Goal: Feedback & Contribution: Contribute content

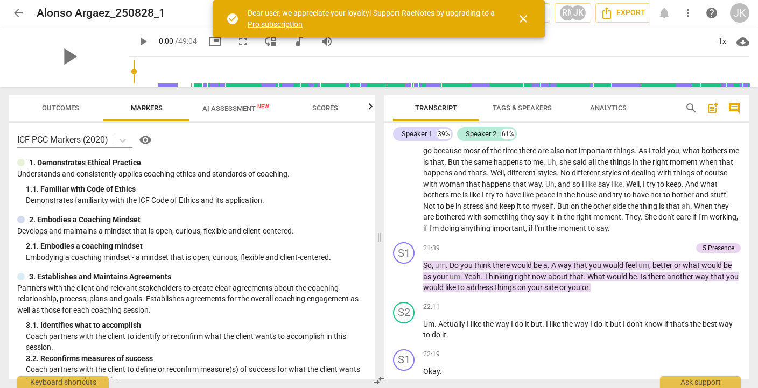
scroll to position [2340, 0]
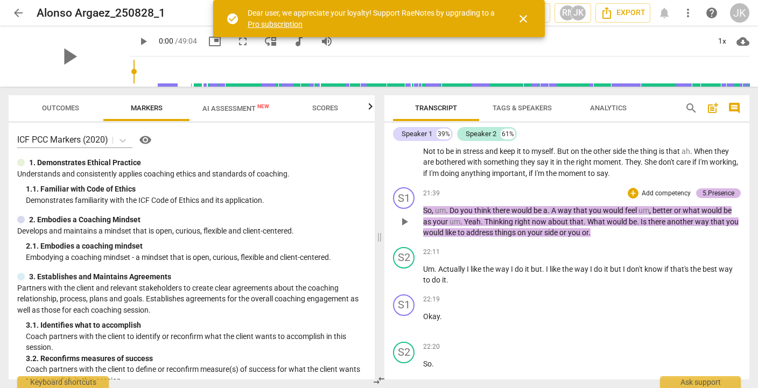
click at [715, 198] on div "5.Presence" at bounding box center [718, 193] width 32 height 10
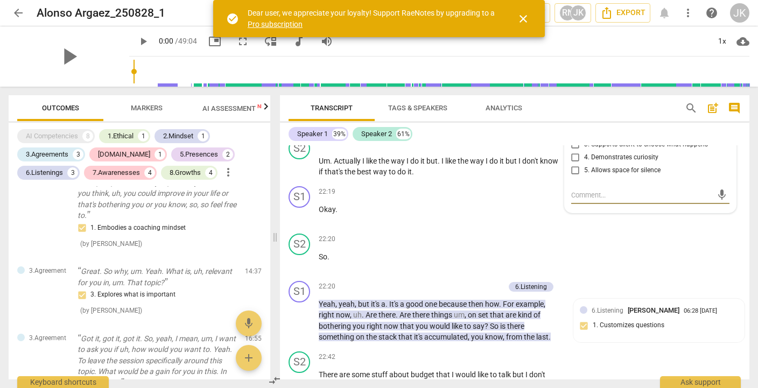
scroll to position [411, 0]
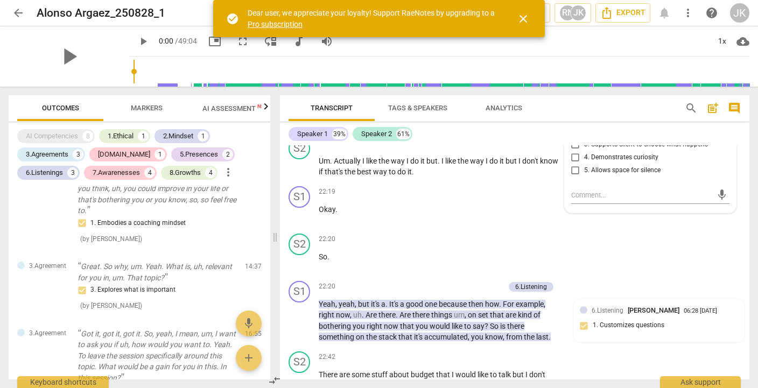
click at [641, 150] on span "3. Supports client to choose what happens" at bounding box center [646, 145] width 124 height 10
click at [584, 151] on input "3. Supports client to choose what happens" at bounding box center [575, 144] width 17 height 13
checkbox input "true"
click at [450, 178] on p "Um . Actually I like the way I do it but . I like the way I do it but I don't k…" at bounding box center [440, 167] width 242 height 22
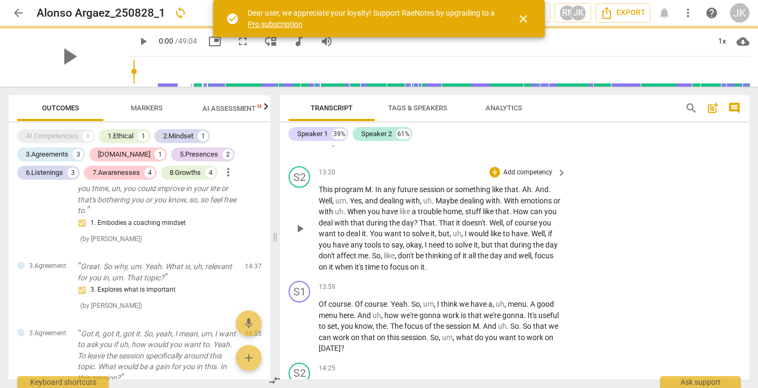
scroll to position [1530, 0]
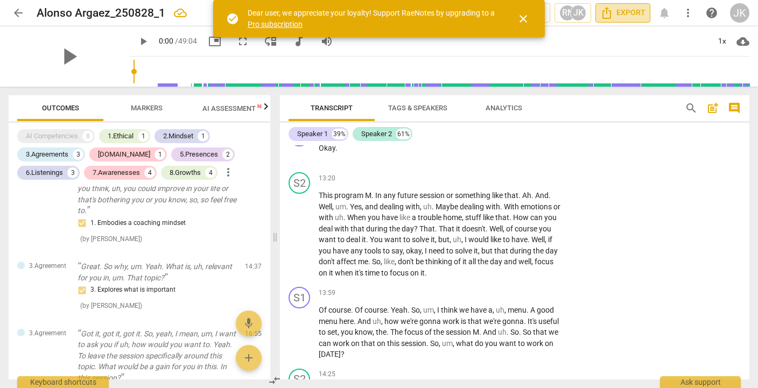
click at [632, 16] on span "Export" at bounding box center [622, 12] width 45 height 13
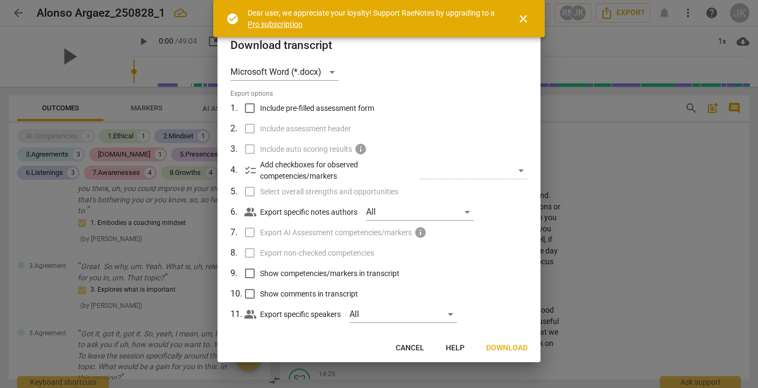
scroll to position [20, 0]
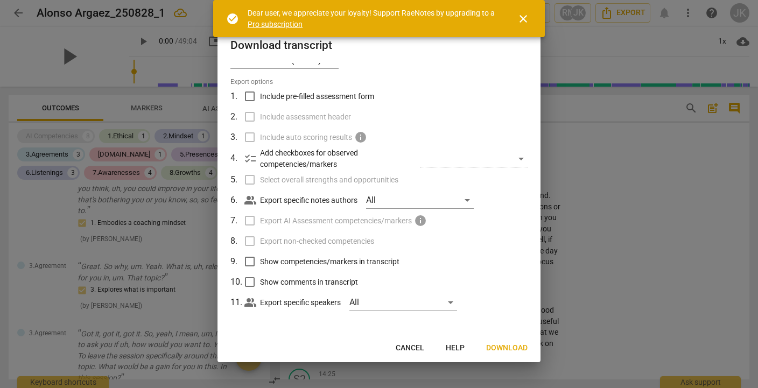
click at [336, 265] on span "Show competencies/markers in transcript" at bounding box center [329, 261] width 139 height 11
click at [260, 265] on input "Show competencies/markers in transcript" at bounding box center [249, 261] width 20 height 20
checkbox input "true"
click at [319, 285] on span "Show comments in transcript" at bounding box center [309, 282] width 98 height 11
click at [260, 285] on input "Show comments in transcript" at bounding box center [249, 282] width 20 height 20
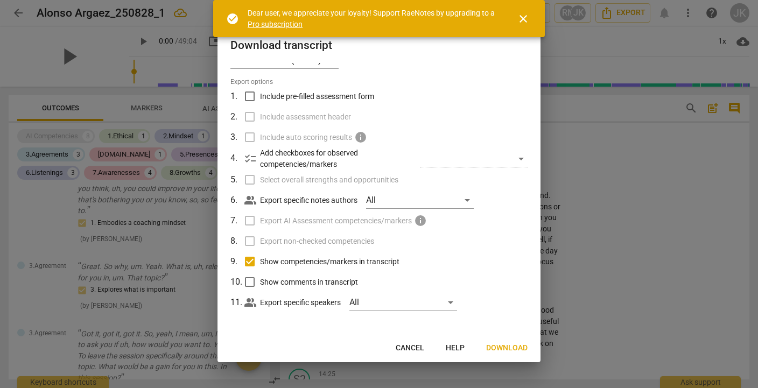
checkbox input "true"
click at [514, 345] on span "Download" at bounding box center [506, 348] width 41 height 11
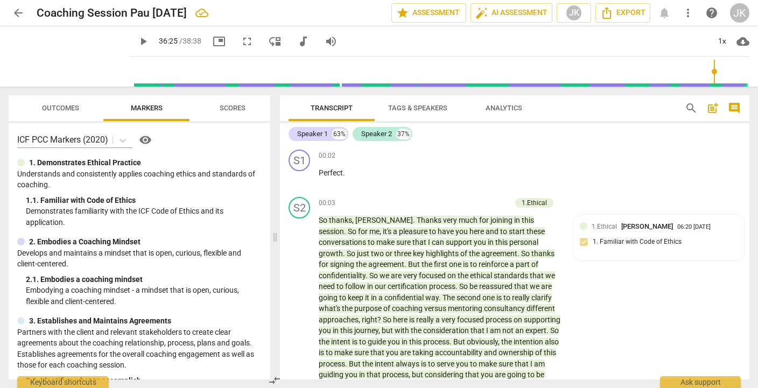
scroll to position [3691, 0]
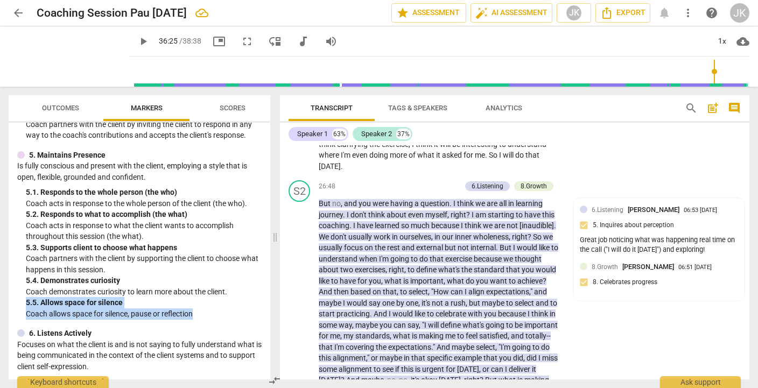
click at [65, 116] on button "Outcomes" at bounding box center [60, 108] width 86 height 26
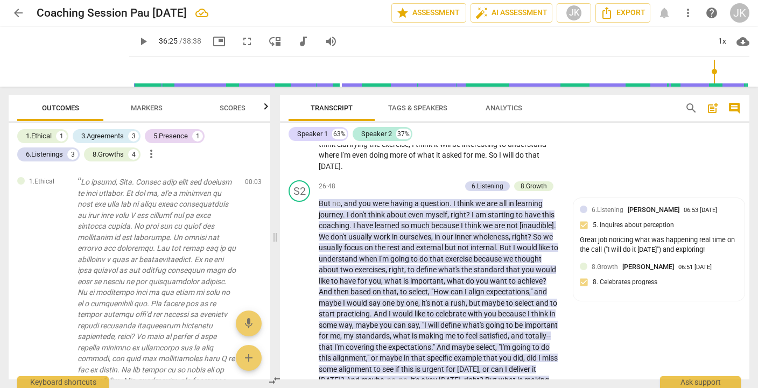
click at [155, 105] on span "Markers" at bounding box center [147, 108] width 32 height 8
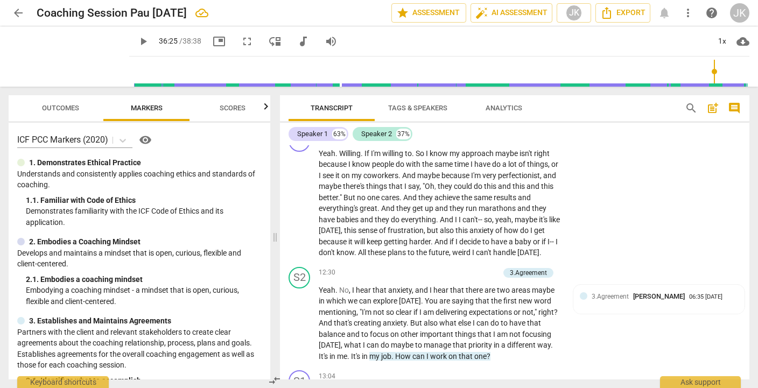
scroll to position [1708, 0]
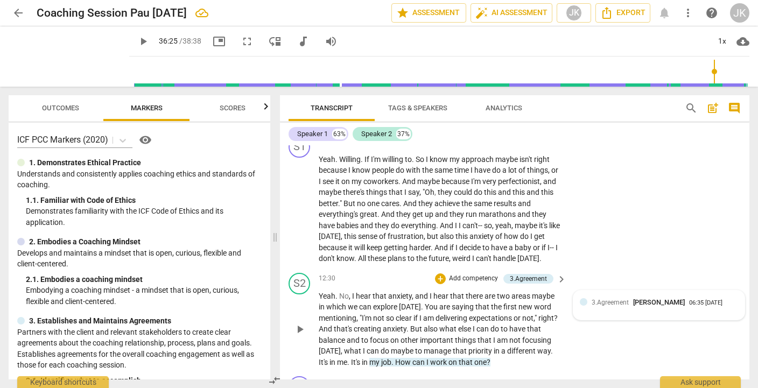
click at [620, 306] on span "3.Agreement" at bounding box center [609, 303] width 37 height 8
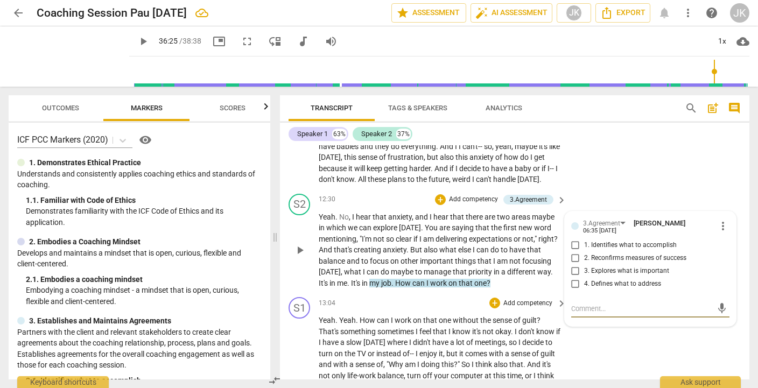
scroll to position [1788, 0]
click at [575, 251] on input "1. Identifies what to accomplish" at bounding box center [575, 244] width 17 height 13
checkbox input "true"
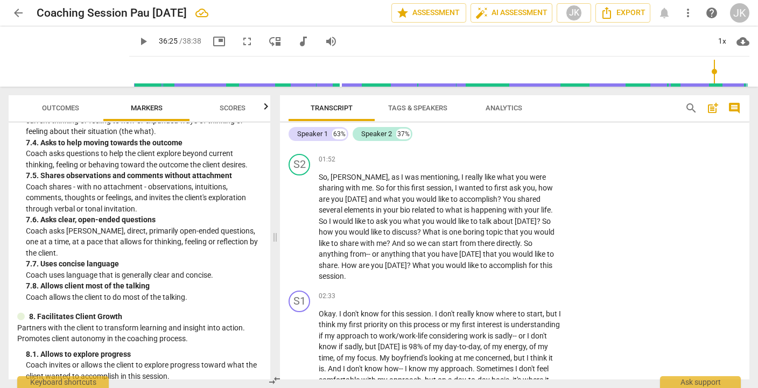
scroll to position [1192, 0]
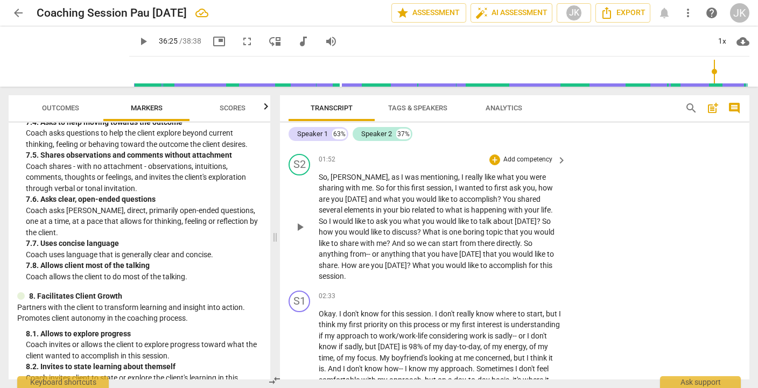
click at [527, 159] on p "Add competency" at bounding box center [527, 160] width 51 height 10
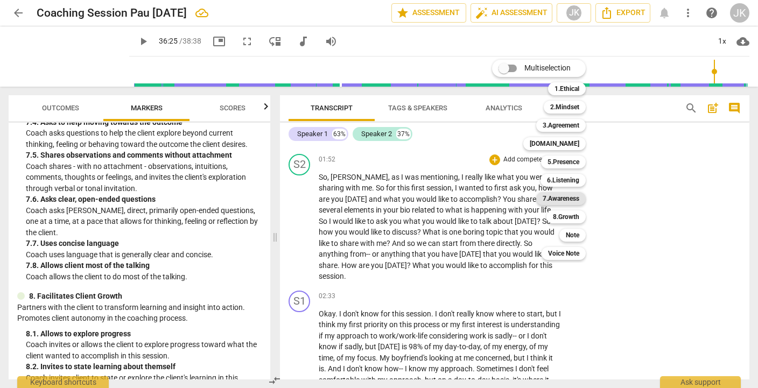
click at [563, 197] on b "7.Awareness" at bounding box center [560, 198] width 37 height 13
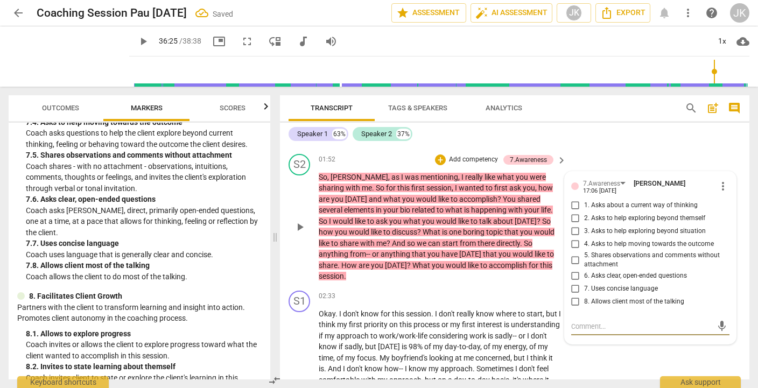
click at [584, 275] on span "6. Asks clear, open-ended questions" at bounding box center [635, 276] width 103 height 10
click at [582, 275] on input "6. Asks clear, open-ended questions" at bounding box center [575, 276] width 17 height 13
checkbox input "true"
click at [588, 321] on textarea at bounding box center [641, 326] width 141 height 10
type textarea "A"
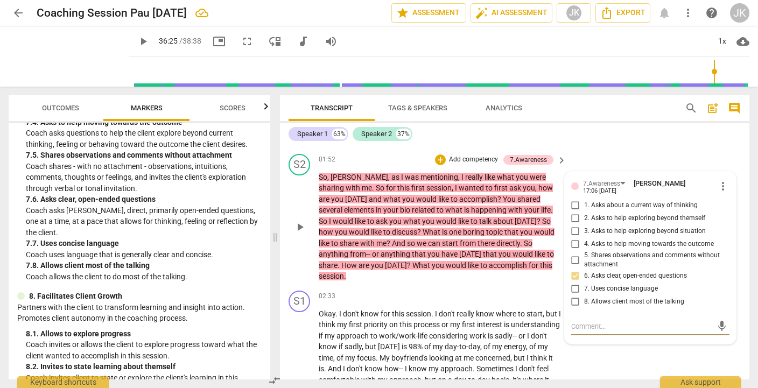
type textarea "A"
type textarea "An"
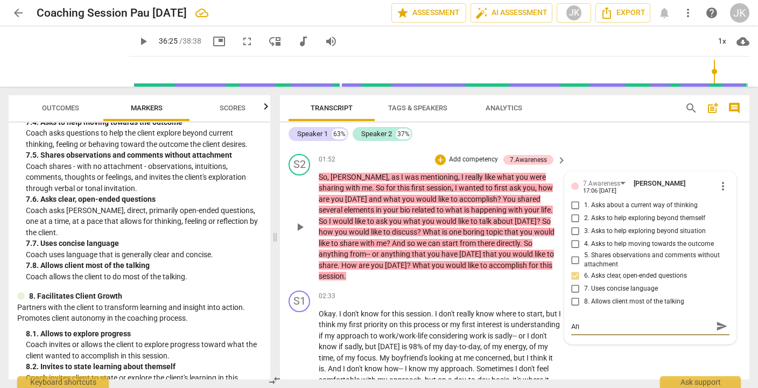
type textarea "An"
type textarea "A"
type textarea "T"
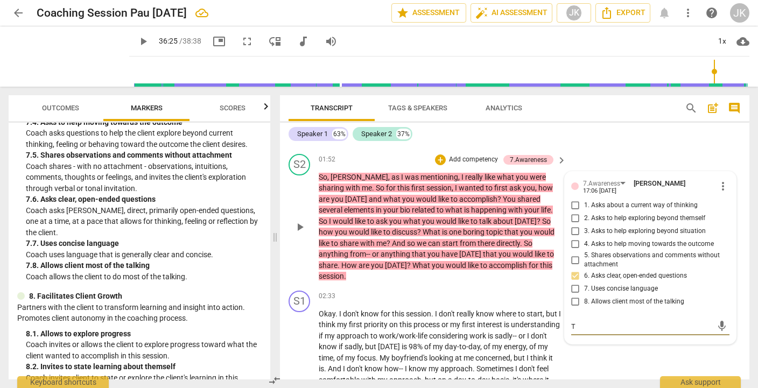
type textarea "Th"
type textarea "The"
type textarea "Ther"
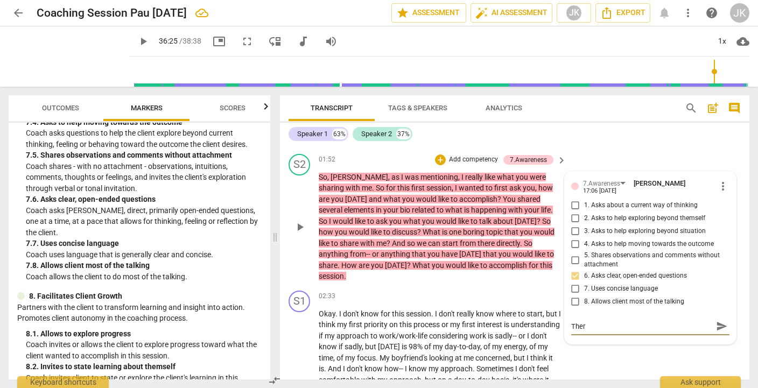
type textarea "There"
type textarea "There'"
type textarea "There's"
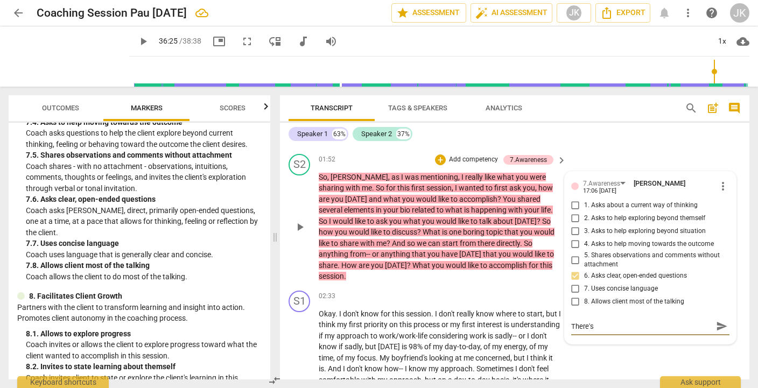
type textarea "There's"
type textarea "There's a"
type textarea "There's an"
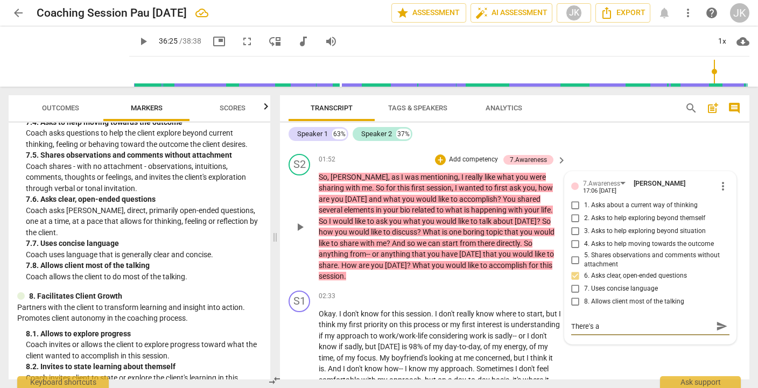
type textarea "There's an"
type textarea "There's an o"
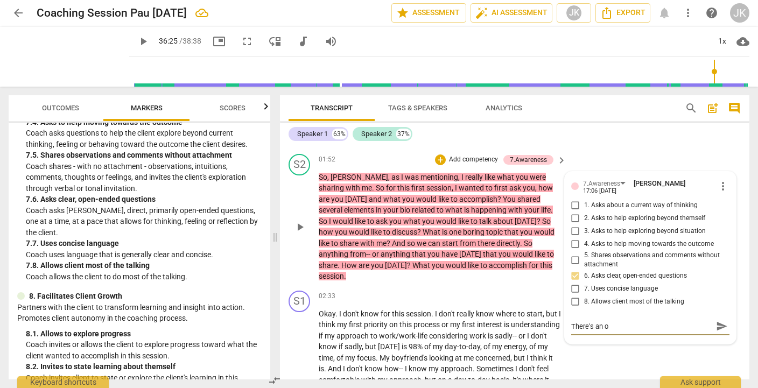
type textarea "There's an op"
type textarea "There's an opp"
type textarea "There's an oppo"
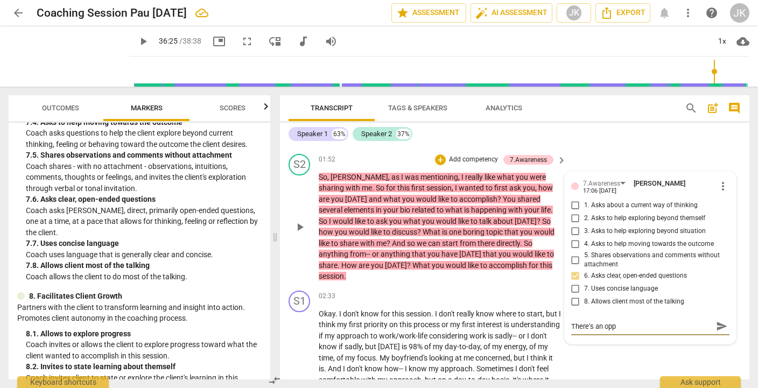
type textarea "There's an oppo"
type textarea "There's an oppor"
type textarea "There's an opporu"
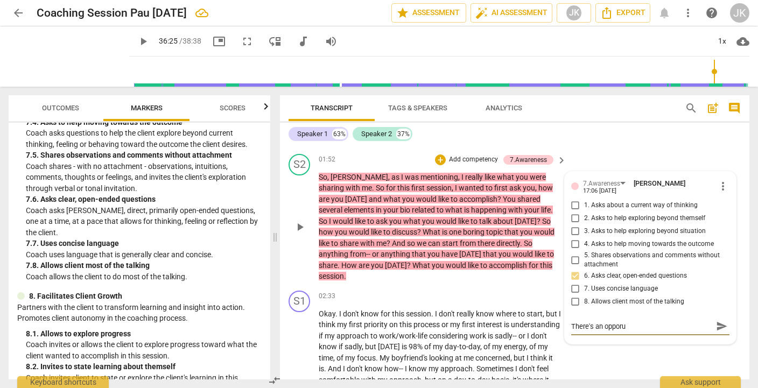
type textarea "There's an opporut"
type textarea "There's an opporutn"
type textarea "There's an opporutni"
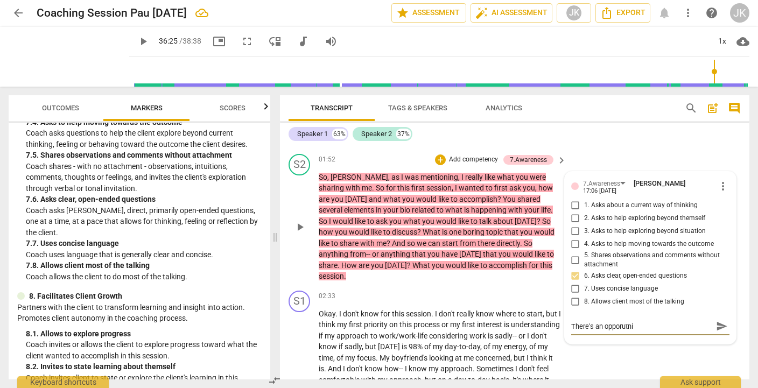
type textarea "There's an opporutnit"
type textarea "There's an opporutnity"
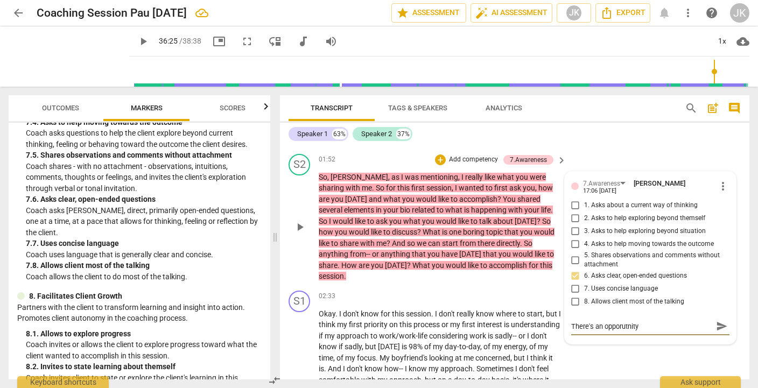
type textarea "There's an opporutnity t"
type textarea "There's an opporutnity to"
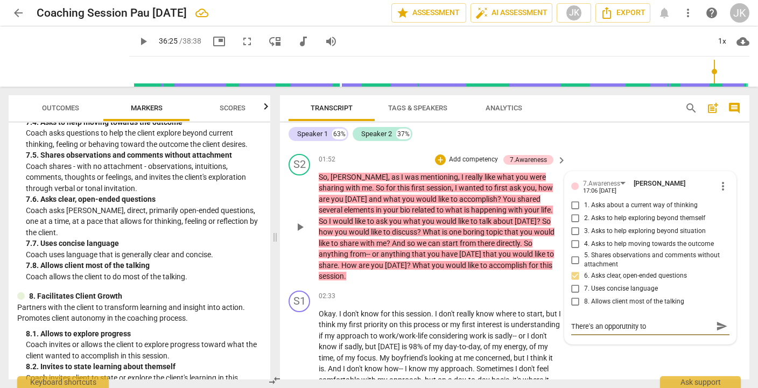
type textarea "There's an opporutnity to"
type textarea "There's an opporutnity t"
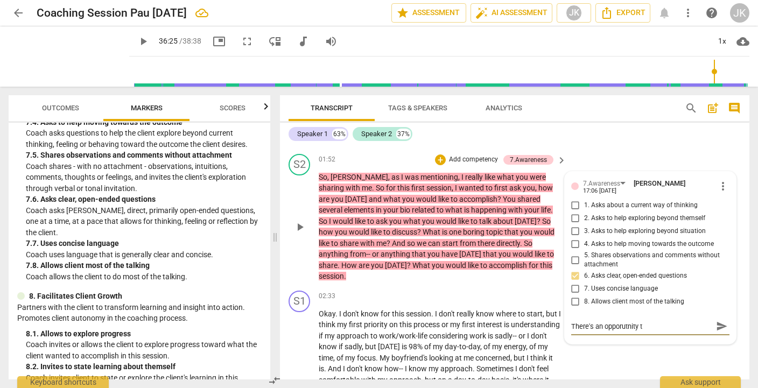
type textarea "There's an opporutnity"
type textarea "There's an opporutnit"
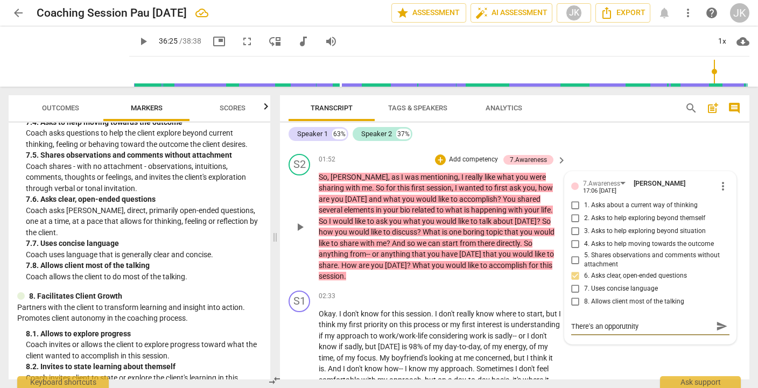
type textarea "There's an opporutnit"
type textarea "There's an opporutni"
type textarea "There's an opporutn"
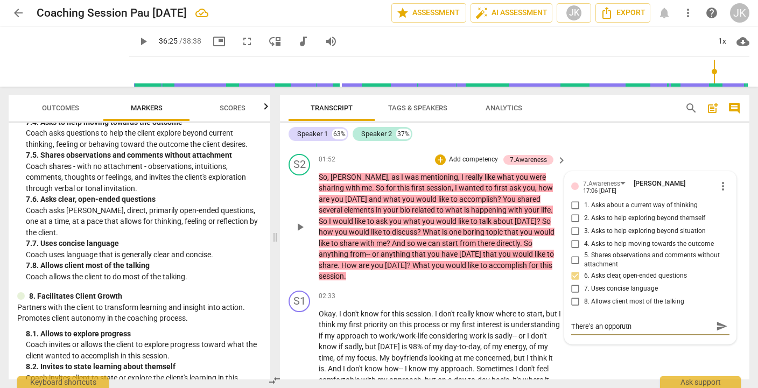
type textarea "There's an opporut"
type textarea "There's an opporu"
type textarea "There's an oppor"
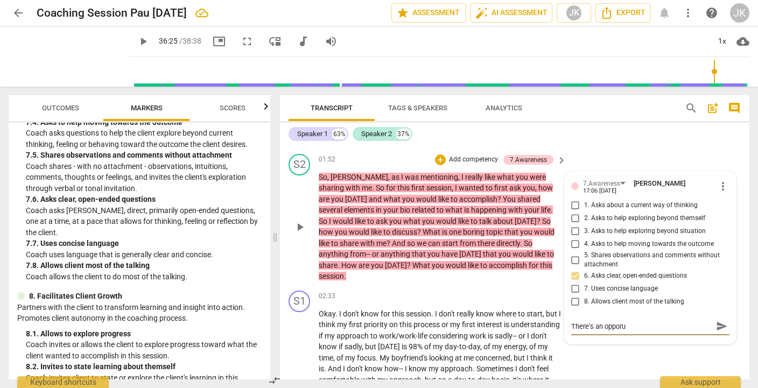
type textarea "There's an oppor"
type textarea "There's an opport"
type textarea "There's an opportu"
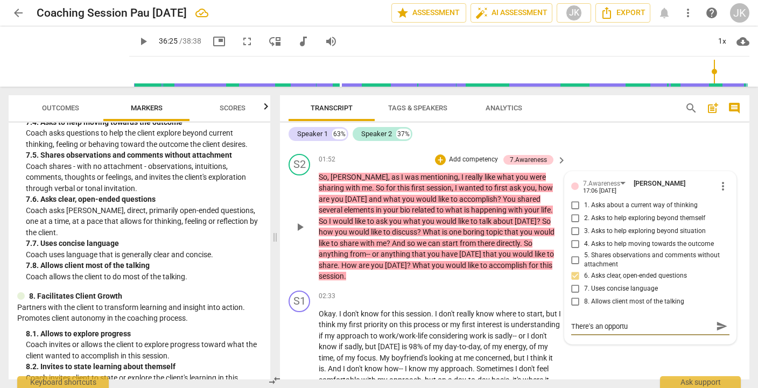
type textarea "There's an opportun"
type textarea "There's an opportuni"
type textarea "There's an opportunit"
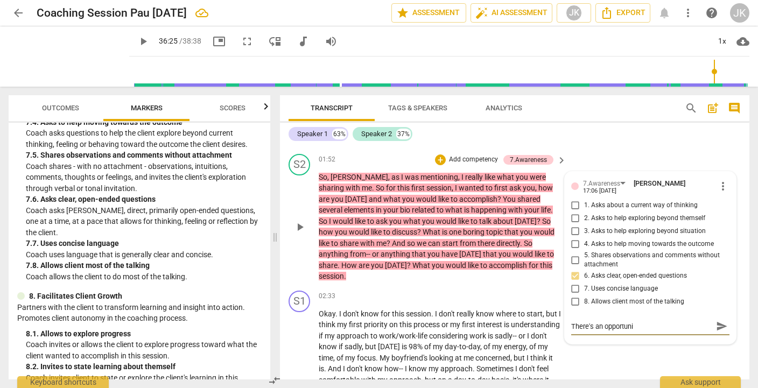
type textarea "There's an opportunit"
type textarea "There's an opportunity"
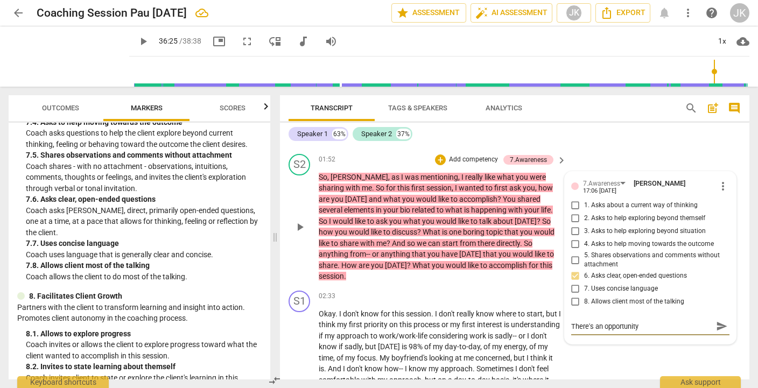
type textarea "There's an opportunity h"
type textarea "There's an opportunity he"
type textarea "There's an opportunity her"
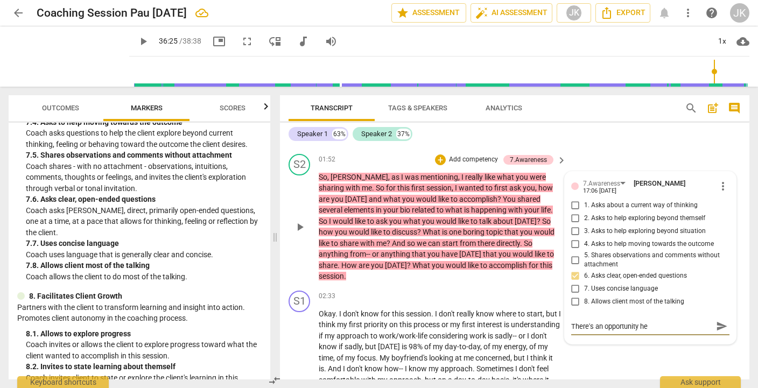
type textarea "There's an opportunity her"
type textarea "There's an opportunity her e"
type textarea "There's an opportunity her eot"
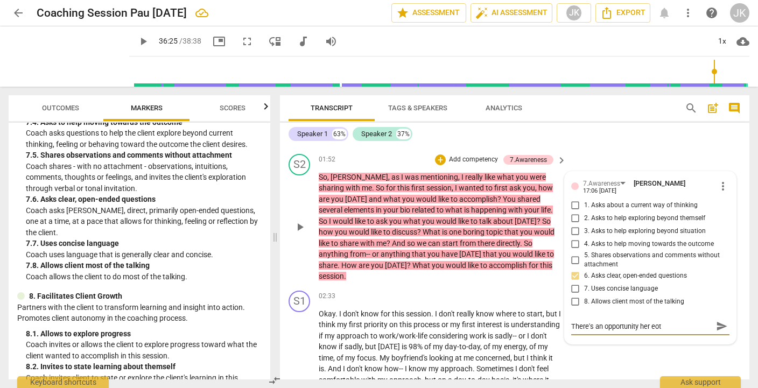
type textarea "There's an opportunity her eot"
type textarea "There's an opportunity her eot a"
type textarea "There's an opportunity her eot as"
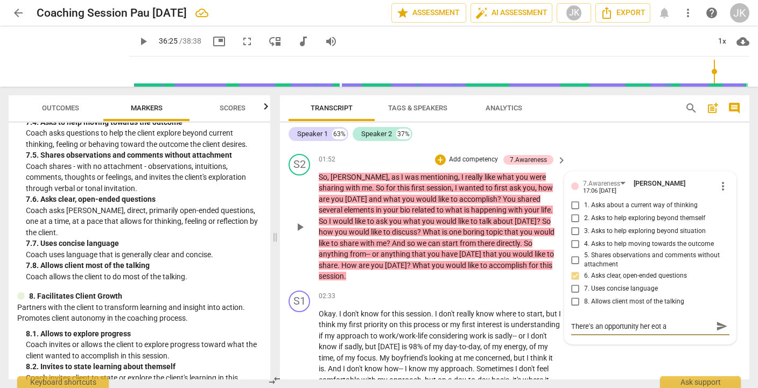
type textarea "There's an opportunity her eot as"
type textarea "There's an opportunity her eot ask"
type textarea "There's an opportunity her eot as"
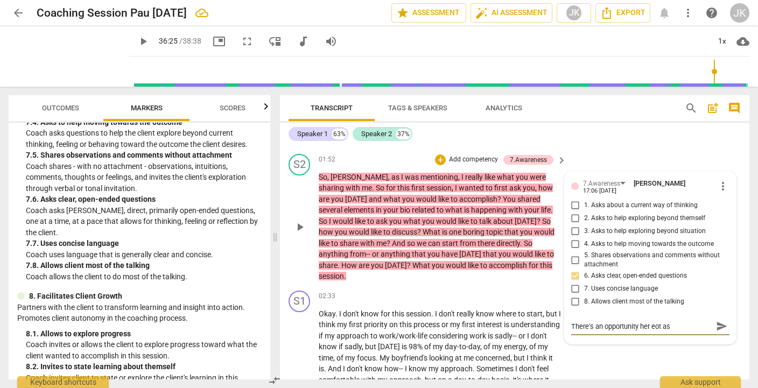
type textarea "There's an opportunity her eot a"
type textarea "There's an opportunity her eot"
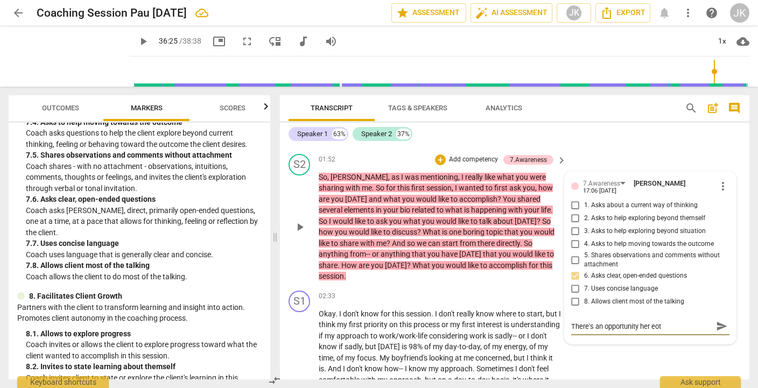
type textarea "There's an opportunity her eot"
type textarea "There's an opportunity her eo"
type textarea "There's an opportunity her e"
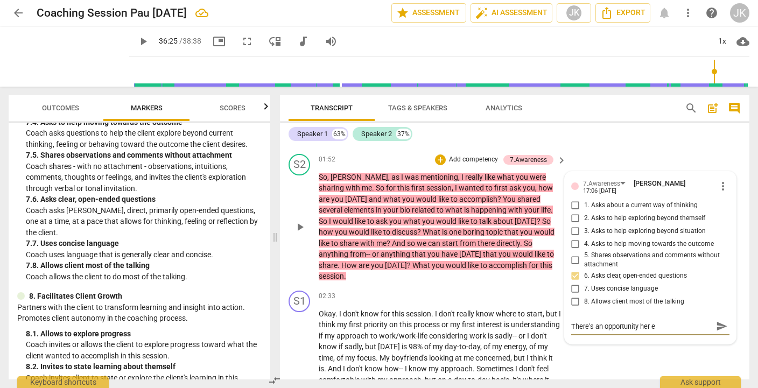
type textarea "There's an opportunity her"
type textarea "There's an opportunity here"
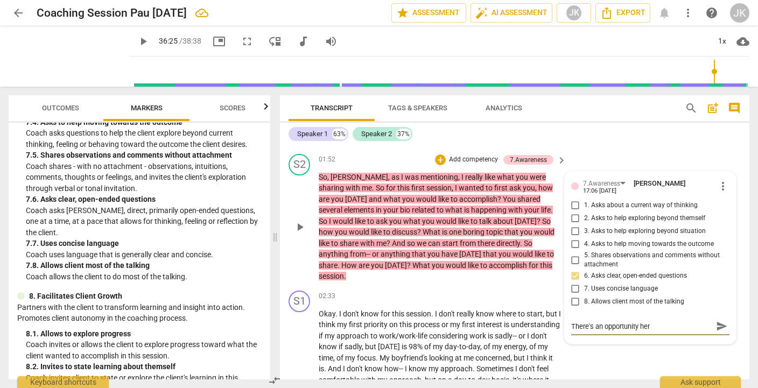
type textarea "There's an opportunity here"
type textarea "There's an opportunity here t"
type textarea "There's an opportunity here to"
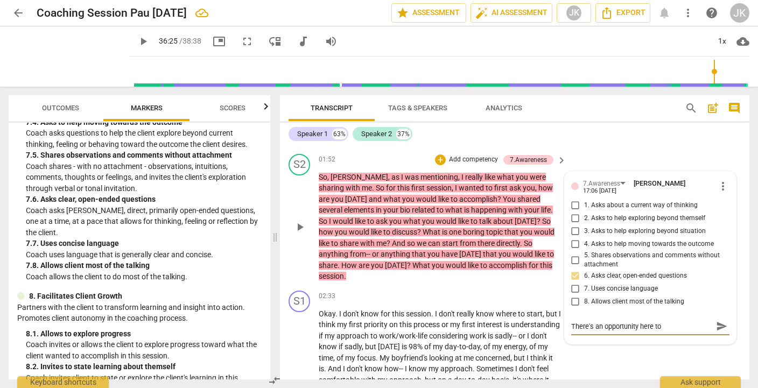
type textarea "There's an opportunity here to"
type textarea "There's an opportunity here to a"
type textarea "There's an opportunity here to as"
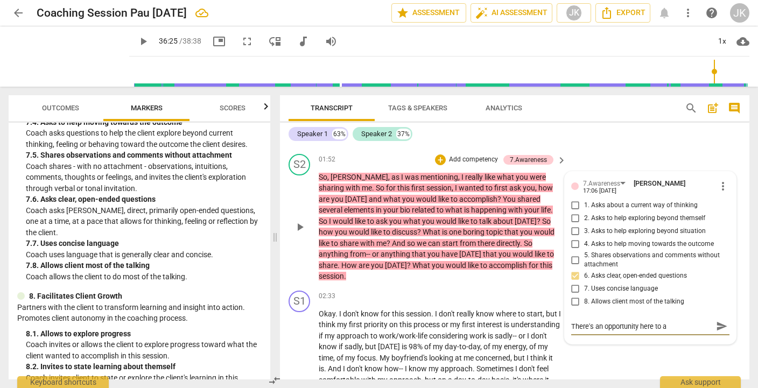
type textarea "There's an opportunity here to as"
type textarea "There's an opportunity here to ask"
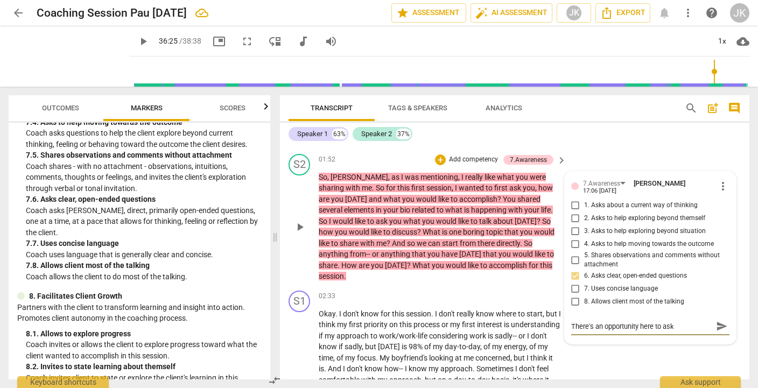
type textarea "There's an opportunity here to ask a"
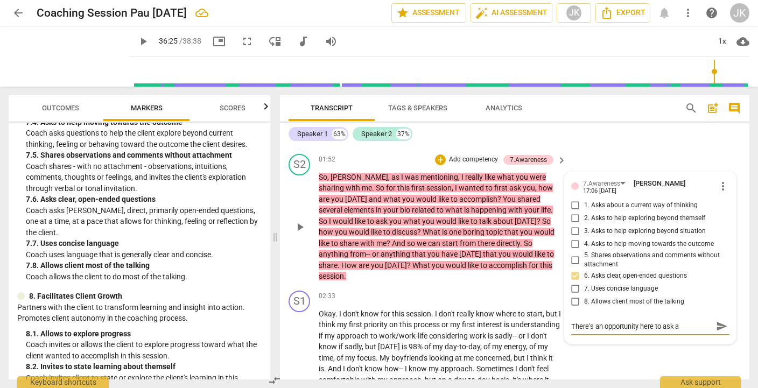
type textarea "There's an opportunity here to ask a"
type textarea "There's an opportunity here to ask"
type textarea "There's an opportunity here to ask j"
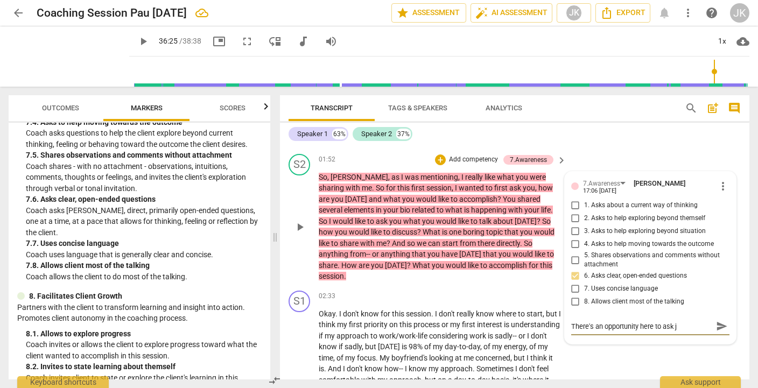
type textarea "There's an opportunity here to ask ju"
type textarea "There's an opportunity here to ask jus"
type textarea "There's an opportunity here to ask just"
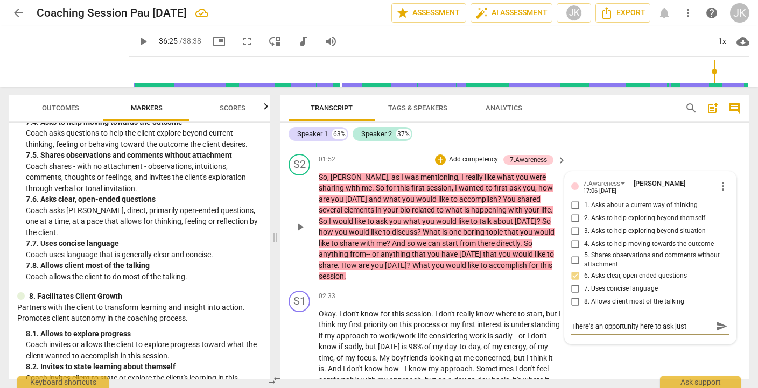
type textarea "There's an opportunity here to ask just"
type textarea "There's an opportunity here to ask just o"
type textarea "There's an opportunity here to ask just on"
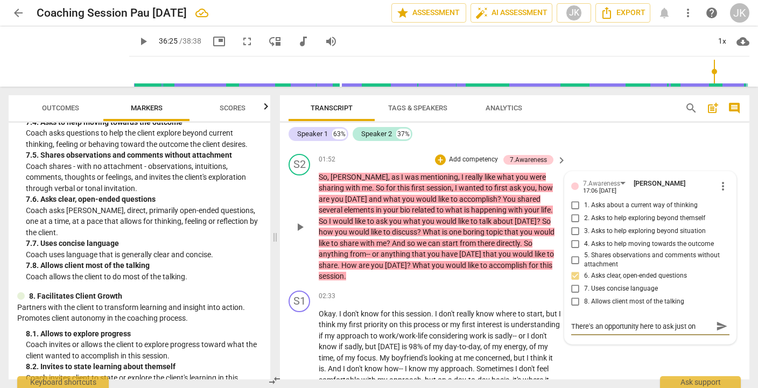
type textarea "There's an opportunity here to ask just one"
type textarea "There's an opportunity here to ask just one q"
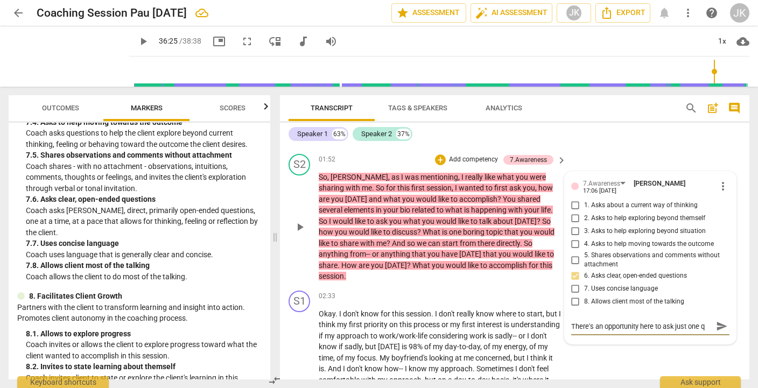
type textarea "There's an opportunity here to ask just one qu"
type textarea "There's an opportunity here to ask just one que"
type textarea "There's an opportunity here to ask just one ques"
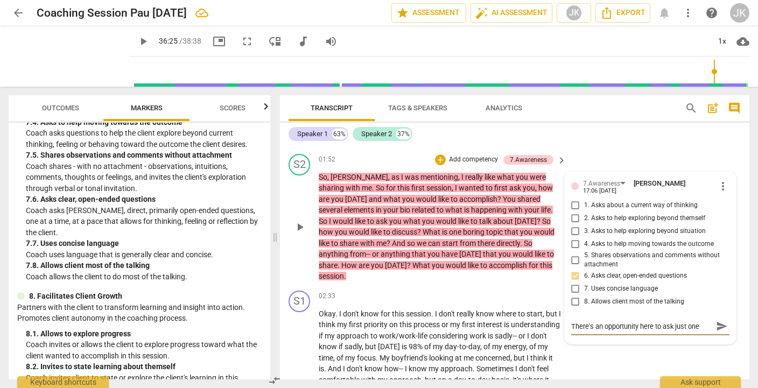
scroll to position [9, 0]
type textarea "There's an opportunity here to ask just one quest"
type textarea "There's an opportunity here to ask just one questi"
type textarea "There's an opportunity here to ask just one questio"
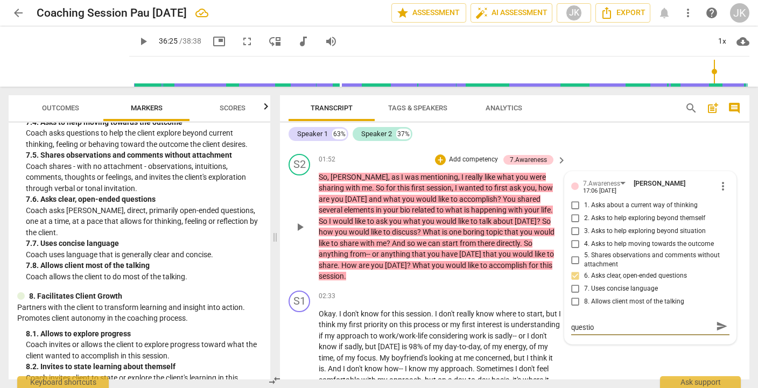
type textarea "There's an opportunity here to ask just one question"
type textarea "There's an opportunity here to ask just one questions"
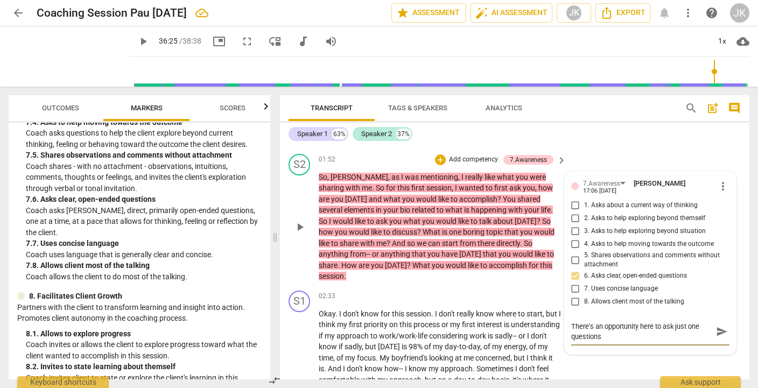
type textarea "There's an opportunity here to ask just one question"
type textarea "There's an opportunity here to ask just one question,"
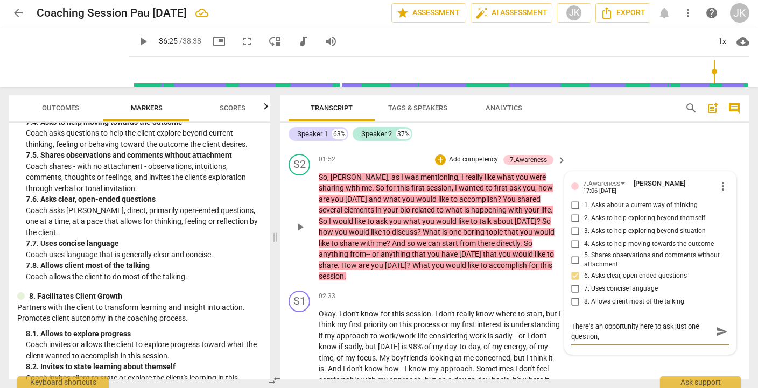
type textarea "There's an opportunity here to ask just one question,"
type textarea "There's an opportunity here to ask just one question, r"
type textarea "There's an opportunity here to ask just one question, ra"
type textarea "There's an opportunity here to ask just one question, rat"
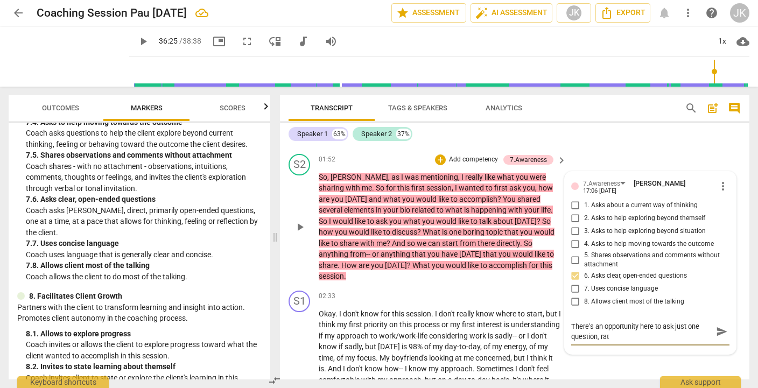
type textarea "There's an opportunity here to ask just one question, rath"
type textarea "There's an opportunity here to ask just one question, rathe"
type textarea "There's an opportunity here to ask just one question, rather"
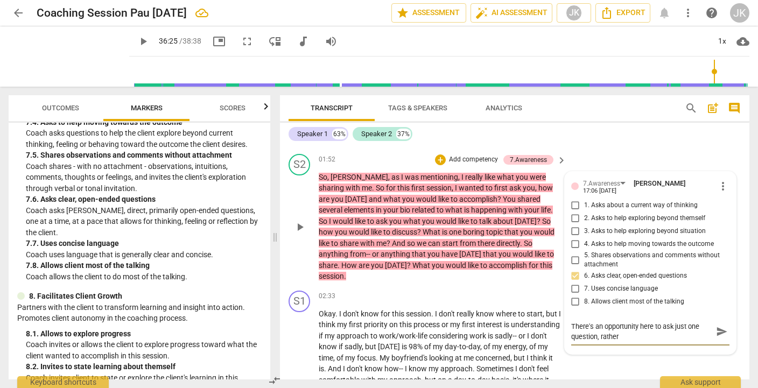
type textarea "There's an opportunity here to ask just one question, rather"
type textarea "There's an opportunity here to ask just one question, rather t"
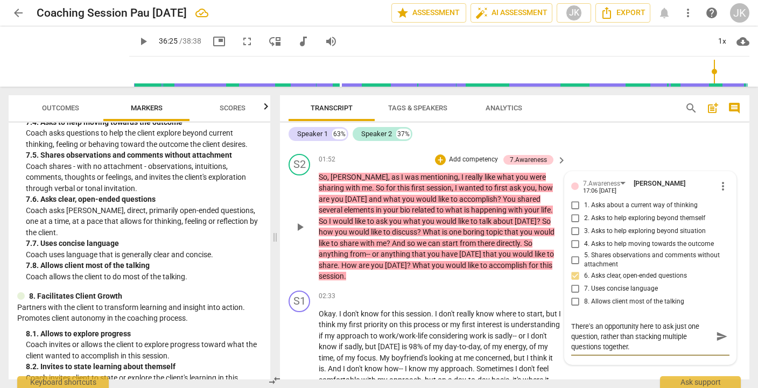
click at [653, 326] on textarea "There's an opportunity here to ask just one question, rather than stacking mult…" at bounding box center [641, 336] width 141 height 31
drag, startPoint x: 653, startPoint y: 326, endPoint x: 559, endPoint y: 326, distance: 94.2
click at [559, 326] on div "S1 play_arrow pause 00:02 + Add competency keyboard_arrow_right Perfect . S2 pl…" at bounding box center [514, 262] width 469 height 234
drag, startPoint x: 633, startPoint y: 325, endPoint x: 566, endPoint y: 328, distance: 66.8
click at [566, 328] on div "7.Awareness Jean Kling 17:06 09-05-2025 more_vert 1. Asks about a current way o…" at bounding box center [649, 263] width 171 height 182
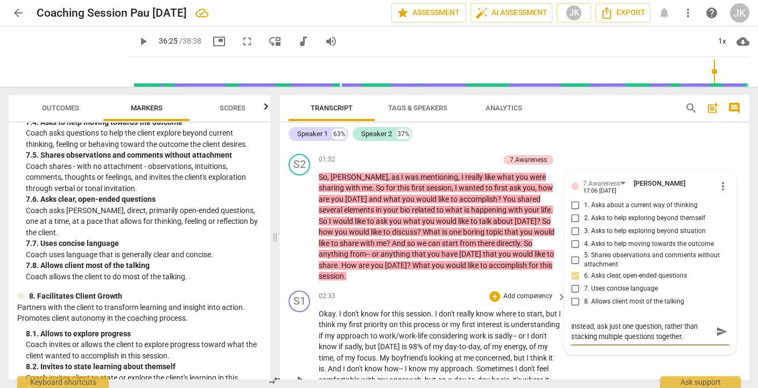
drag, startPoint x: 606, startPoint y: 325, endPoint x: 539, endPoint y: 323, distance: 67.8
click at [539, 323] on div "S1 play_arrow pause 00:02 + Add competency keyboard_arrow_right Perfect . S2 pl…" at bounding box center [514, 262] width 469 height 234
click at [719, 330] on span "send" at bounding box center [722, 332] width 12 height 12
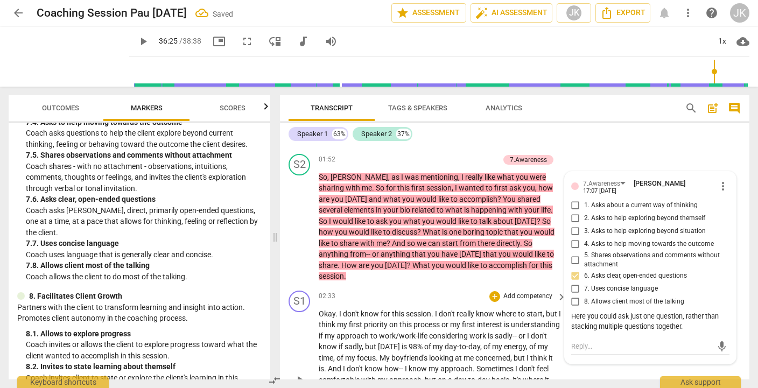
click at [482, 351] on p "Okay . I don't know for this session . I don't really know where to start , but…" at bounding box center [440, 380] width 242 height 144
